Goal: Check status: Check status

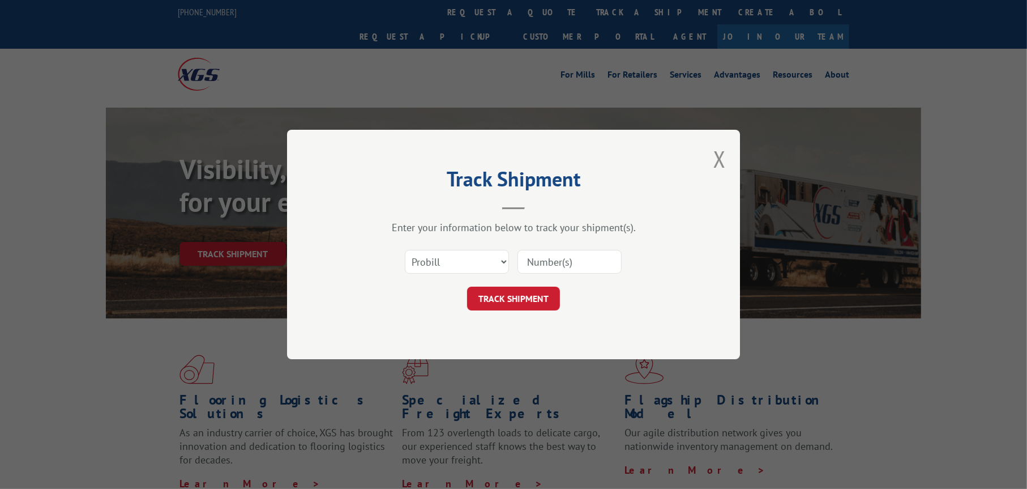
click at [536, 262] on input at bounding box center [570, 262] width 104 height 24
type input "15969131"
click button "TRACK SHIPMENT" at bounding box center [513, 299] width 93 height 24
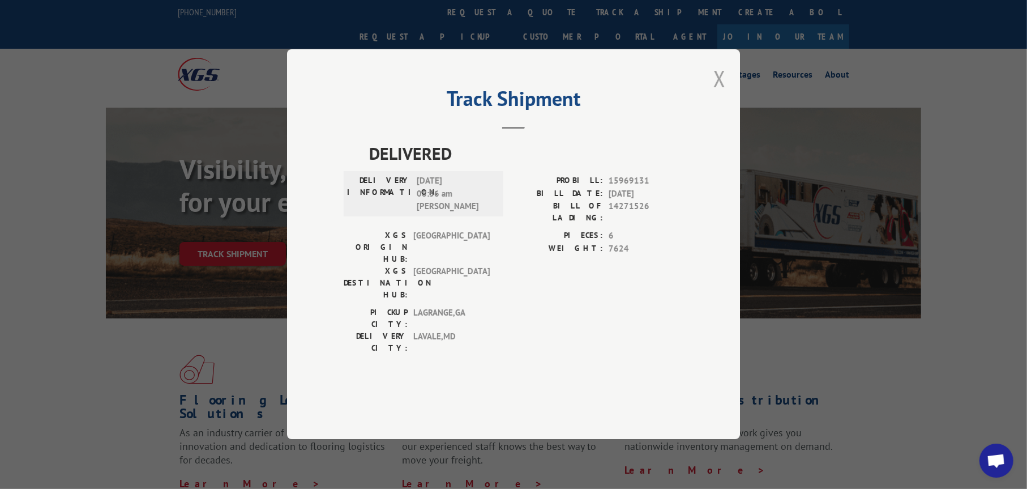
click at [718, 93] on button "Close modal" at bounding box center [720, 78] width 12 height 30
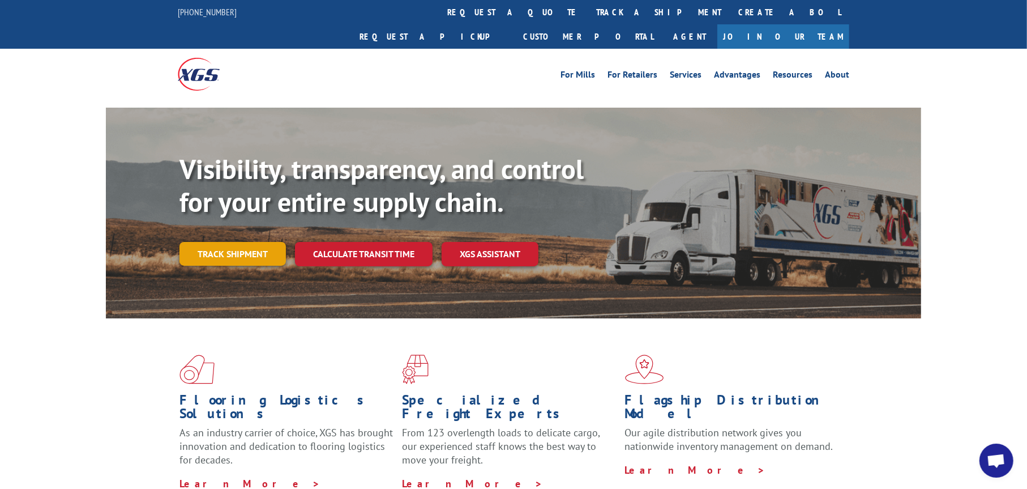
click at [275, 242] on link "Track shipment" at bounding box center [233, 254] width 106 height 24
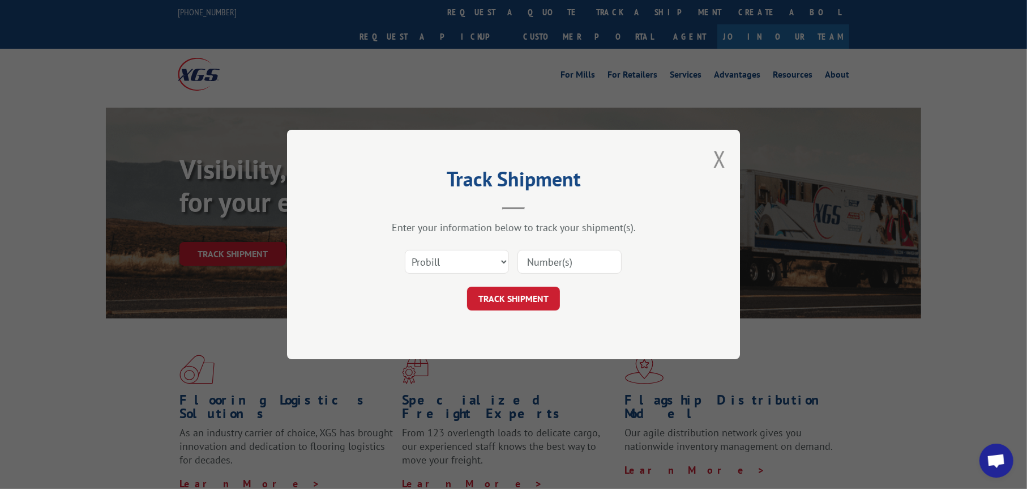
click at [584, 260] on input at bounding box center [570, 262] width 104 height 24
click at [467, 263] on select "Select category... Probill BOL PO" at bounding box center [457, 262] width 104 height 24
select select "bol"
click at [405, 250] on select "Select category... Probill BOL PO" at bounding box center [457, 262] width 104 height 24
click at [548, 263] on input at bounding box center [570, 262] width 104 height 24
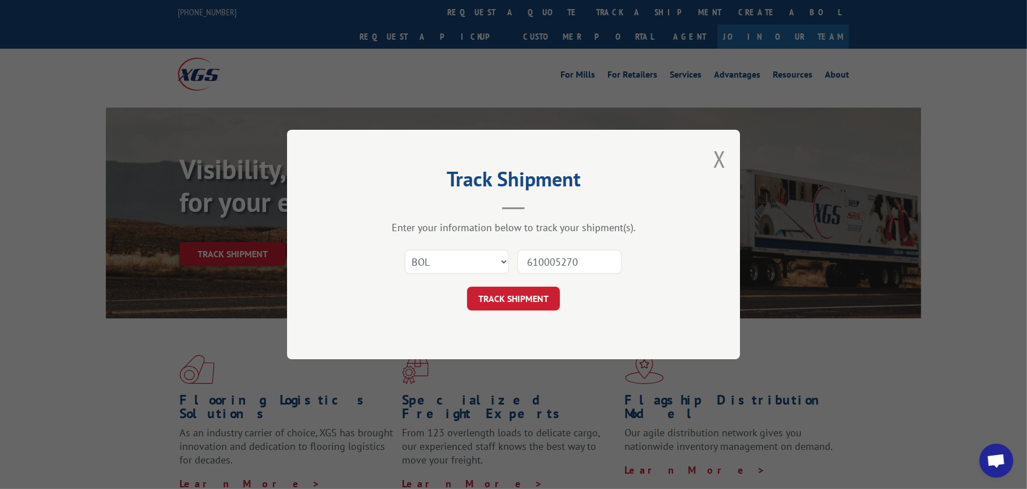
type input "6100052706"
click button "TRACK SHIPMENT" at bounding box center [513, 299] width 93 height 24
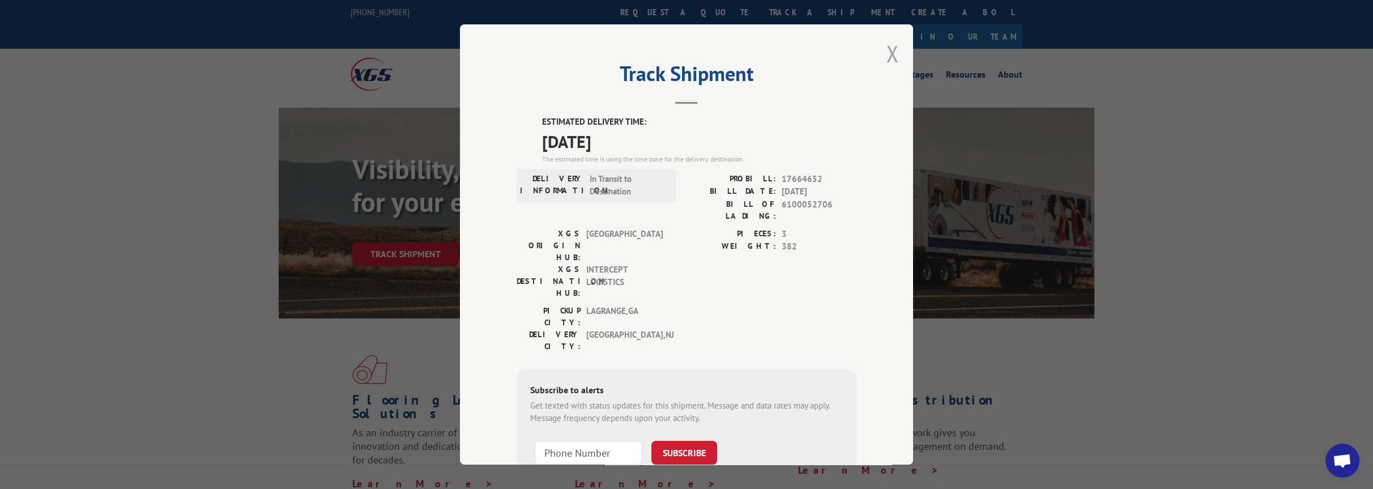
click at [889, 54] on button "Close modal" at bounding box center [892, 54] width 12 height 30
